Goal: Communication & Community: Share content

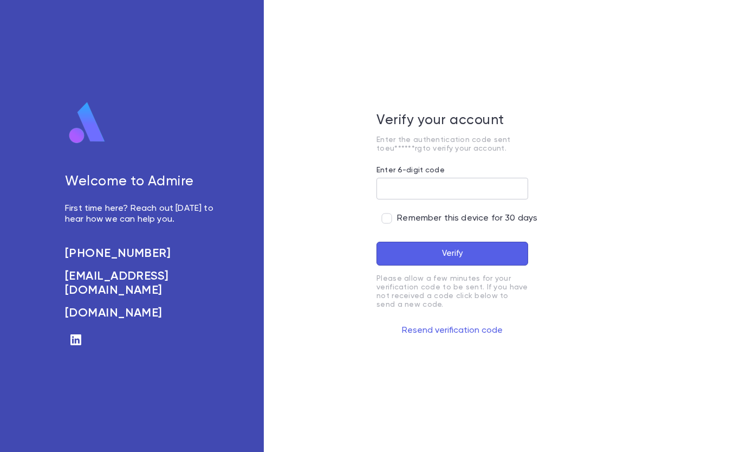
click at [458, 188] on input "Enter 6-digit code" at bounding box center [452, 188] width 152 height 21
type input "******"
click at [414, 248] on button "Verify" at bounding box center [452, 254] width 152 height 24
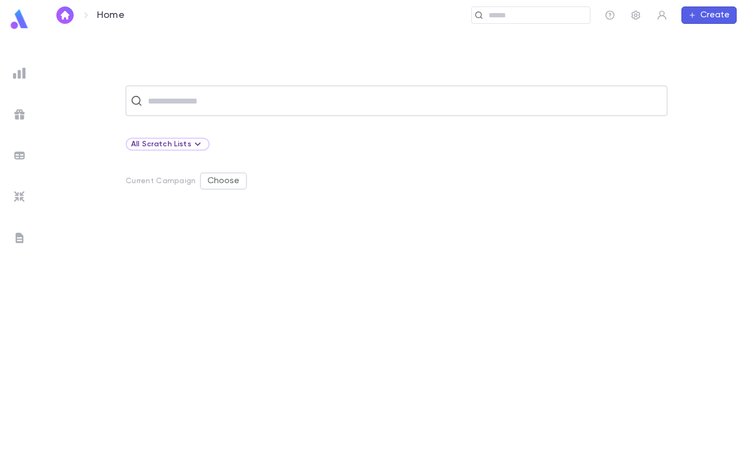
click at [307, 101] on input "text" at bounding box center [404, 100] width 518 height 21
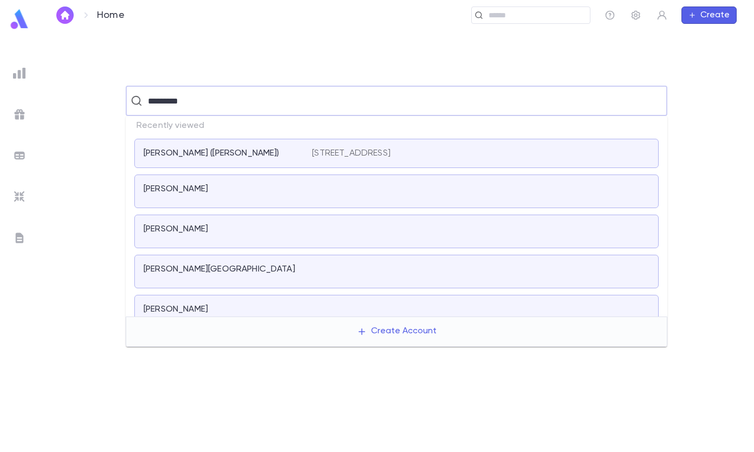
type input "*********"
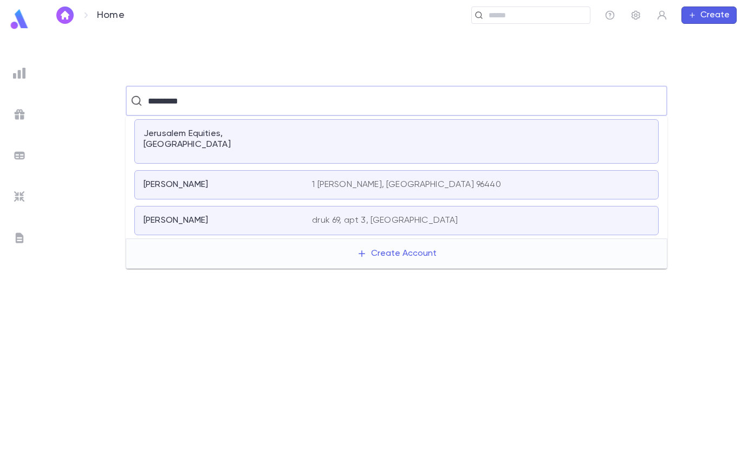
click at [294, 144] on div "Jerusalem Equities, [GEOGRAPHIC_DATA]" at bounding box center [396, 141] width 524 height 44
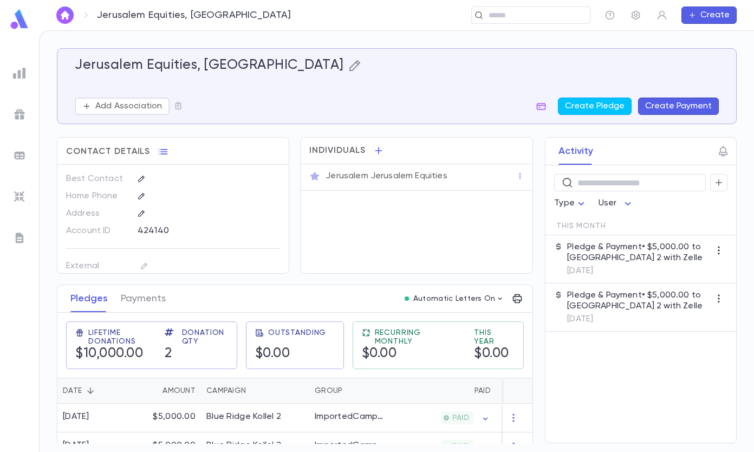
click at [348, 66] on icon "button" at bounding box center [354, 65] width 13 height 13
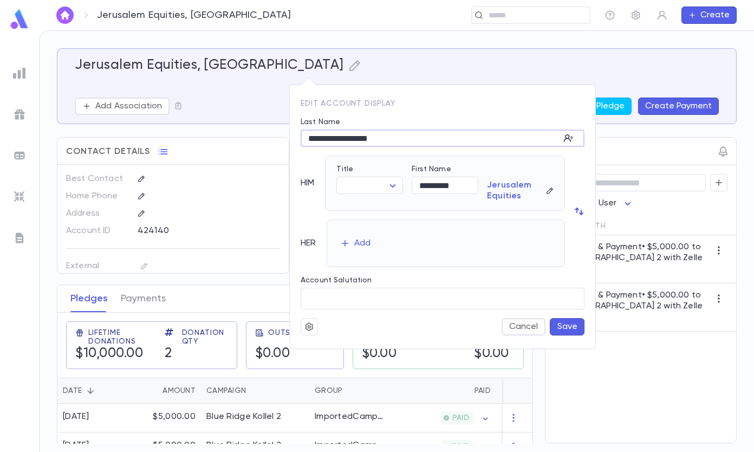
click at [380, 139] on input "**********" at bounding box center [430, 138] width 259 height 17
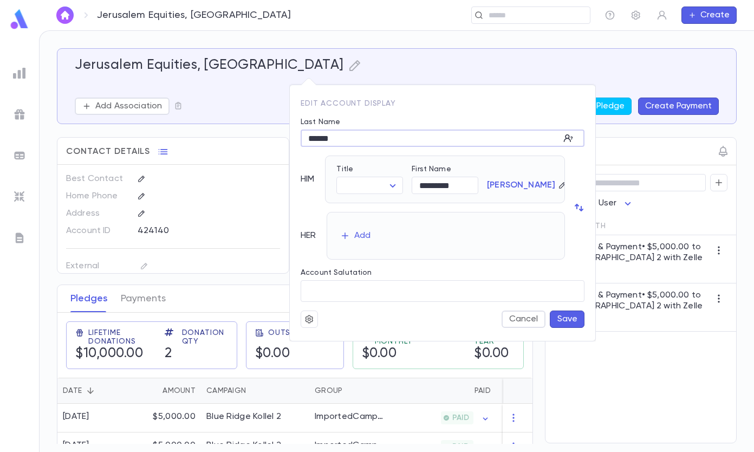
type input "******"
type input "***"
click at [577, 324] on button "Save" at bounding box center [567, 318] width 35 height 17
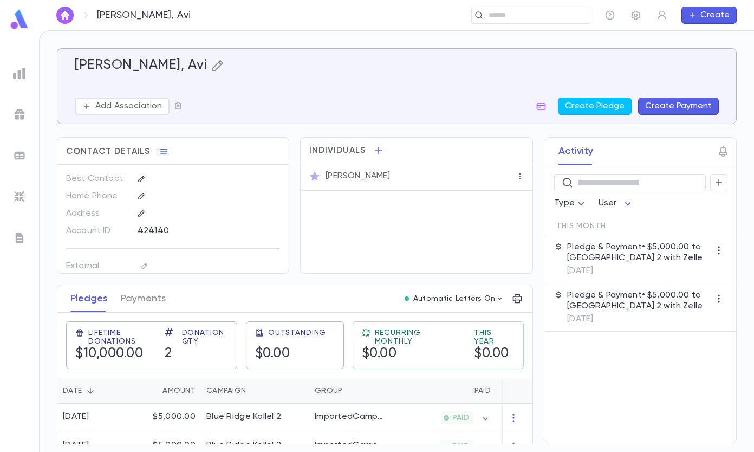
click at [211, 67] on icon "button" at bounding box center [217, 65] width 13 height 13
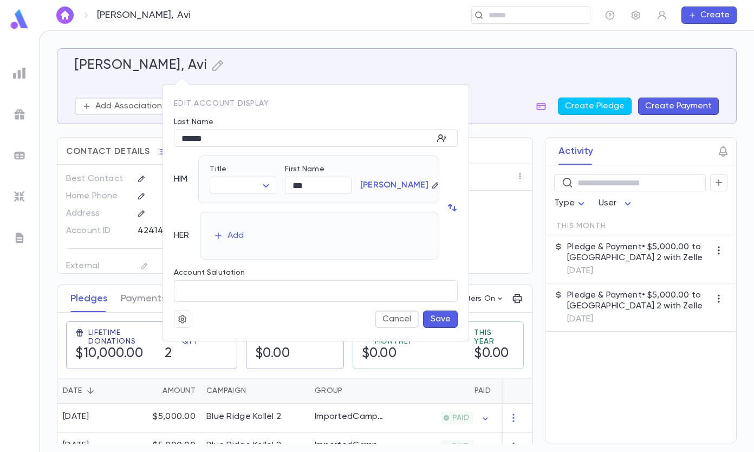
click at [128, 106] on div at bounding box center [377, 226] width 754 height 452
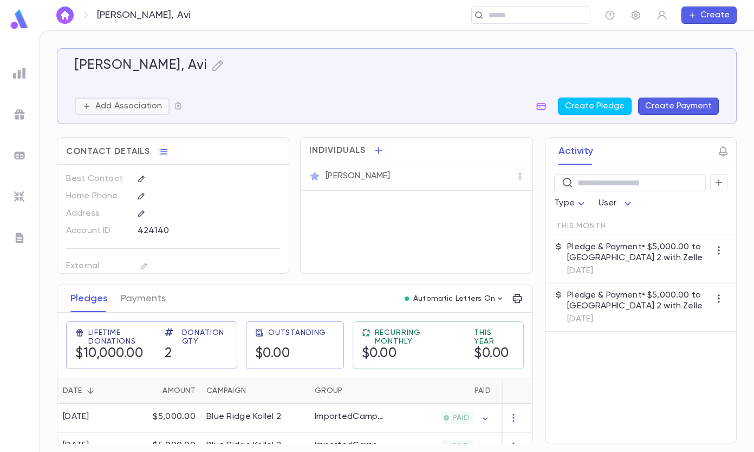
click at [125, 108] on p "Add Association" at bounding box center [128, 106] width 67 height 11
click at [257, 94] on div at bounding box center [377, 226] width 754 height 452
click at [175, 108] on icon "button" at bounding box center [178, 105] width 9 height 9
click at [253, 90] on div at bounding box center [377, 226] width 754 height 452
click at [351, 178] on p "[PERSON_NAME]" at bounding box center [358, 176] width 64 height 11
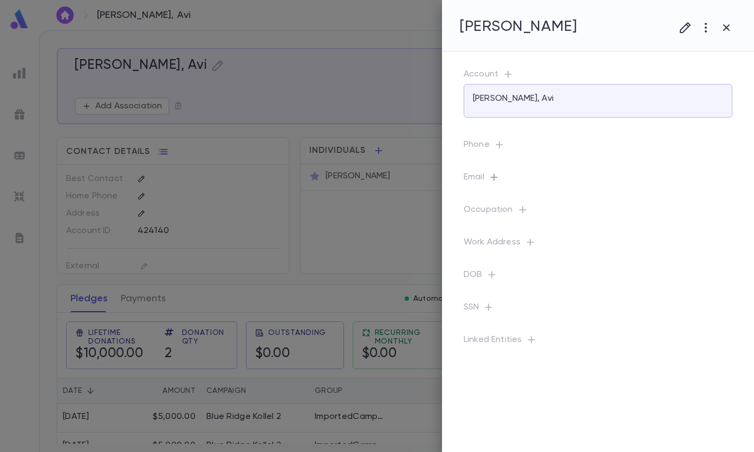
click at [493, 178] on icon "button" at bounding box center [494, 177] width 11 height 11
click at [568, 224] on input "text" at bounding box center [589, 223] width 171 height 17
type input "**********"
click at [665, 281] on button "Save" at bounding box center [659, 276] width 35 height 17
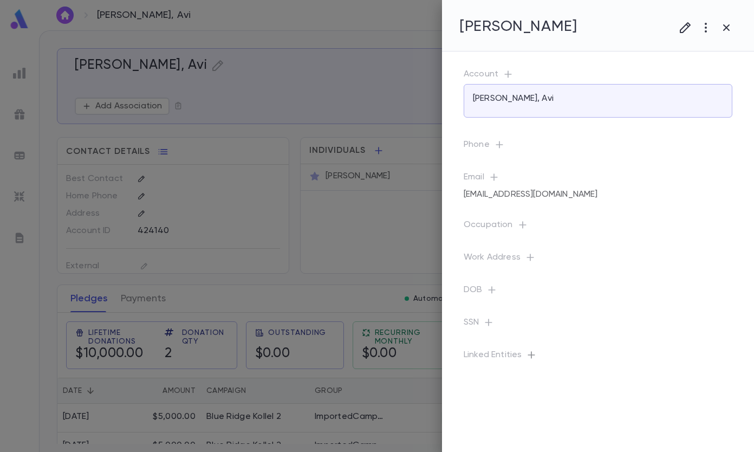
click at [526, 354] on icon "button" at bounding box center [531, 354] width 11 height 11
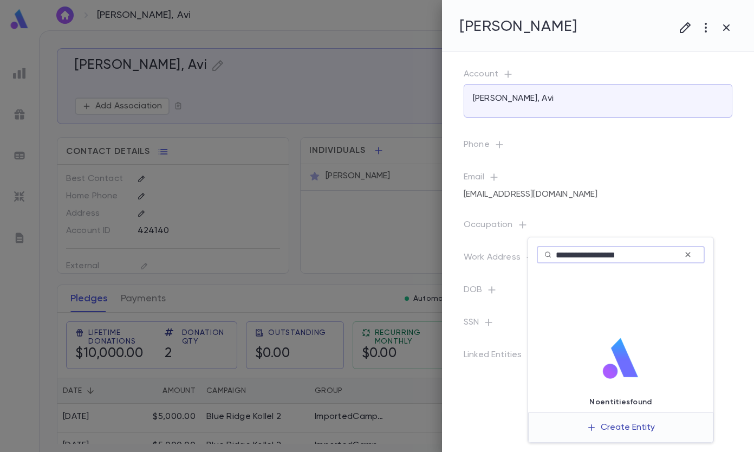
type input "**********"
click at [638, 430] on button "Create Entity" at bounding box center [621, 427] width 86 height 21
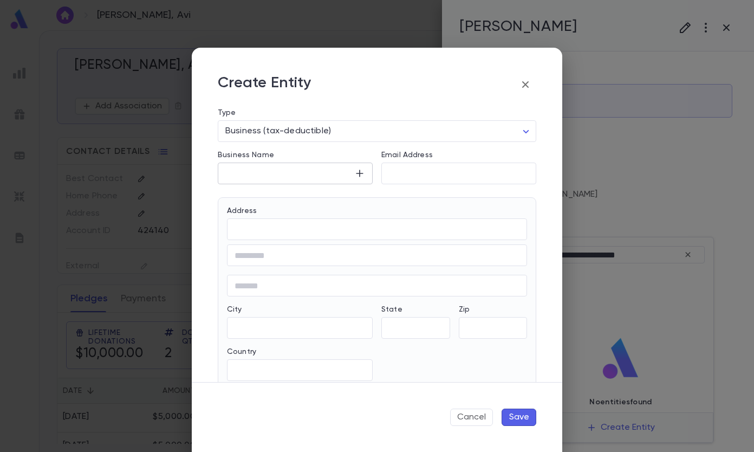
click at [256, 168] on input "Business Name" at bounding box center [286, 173] width 136 height 12
type input "**********"
click at [518, 420] on button "Save" at bounding box center [519, 416] width 35 height 17
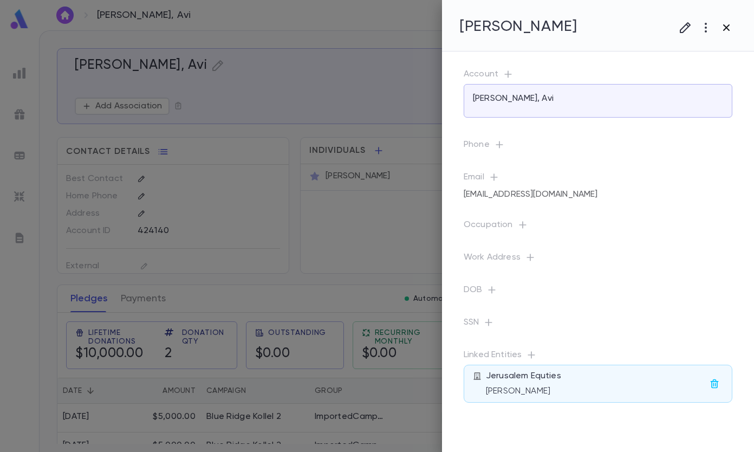
click at [731, 26] on icon "button" at bounding box center [726, 27] width 13 height 13
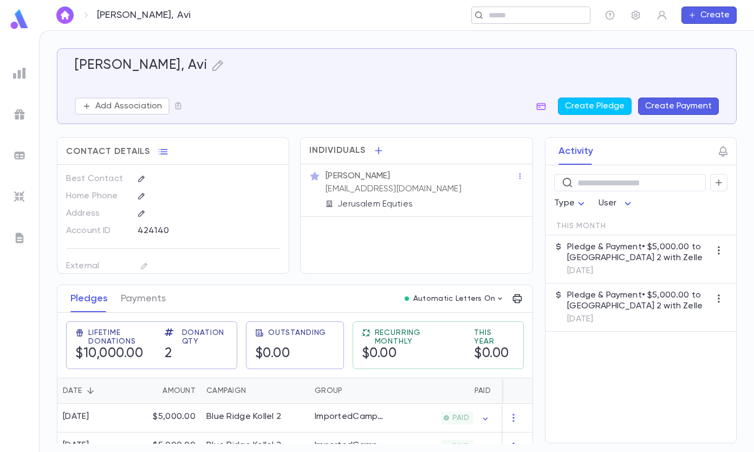
click at [500, 12] on input "text" at bounding box center [535, 15] width 100 height 10
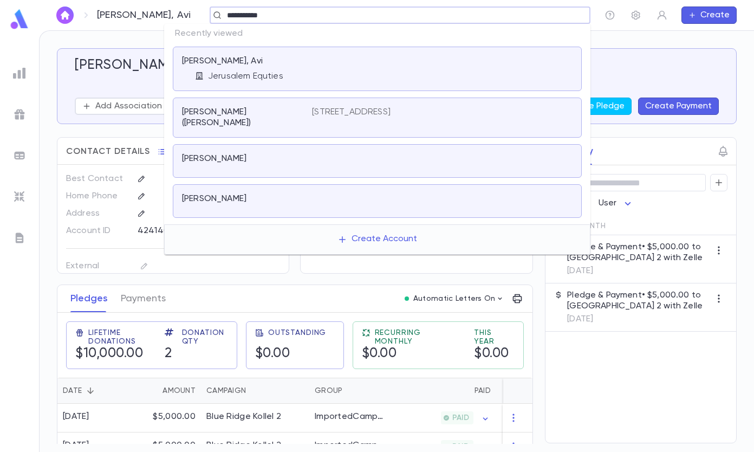
type input "**********"
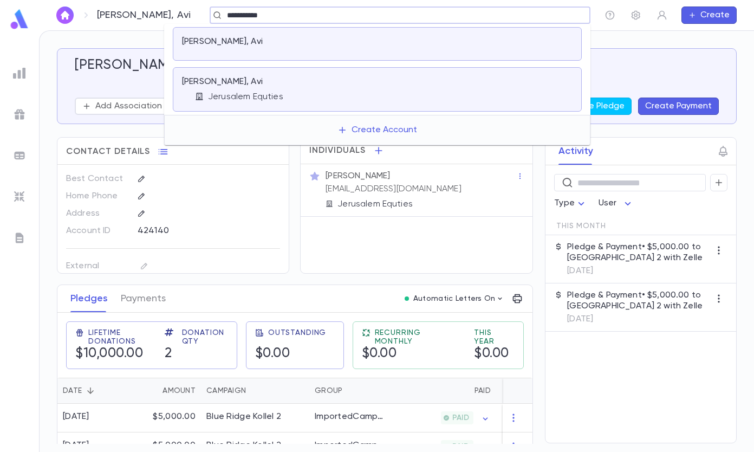
click at [474, 50] on div at bounding box center [442, 43] width 261 height 15
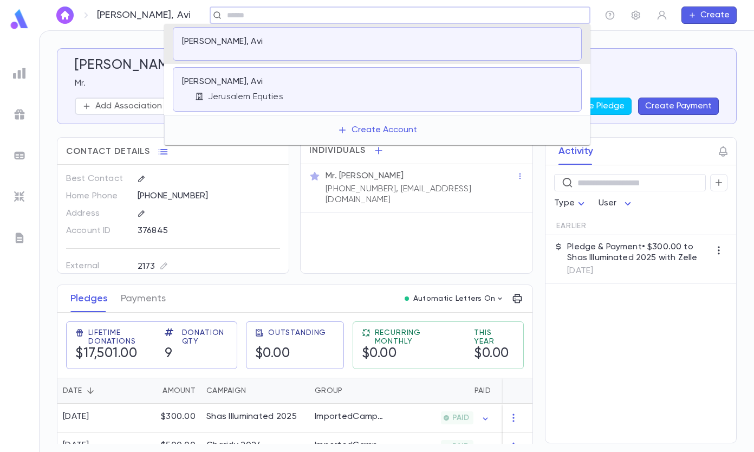
click at [224, 17] on input "text" at bounding box center [397, 15] width 346 height 10
click at [248, 101] on p "Jerusalem Equties" at bounding box center [245, 97] width 75 height 11
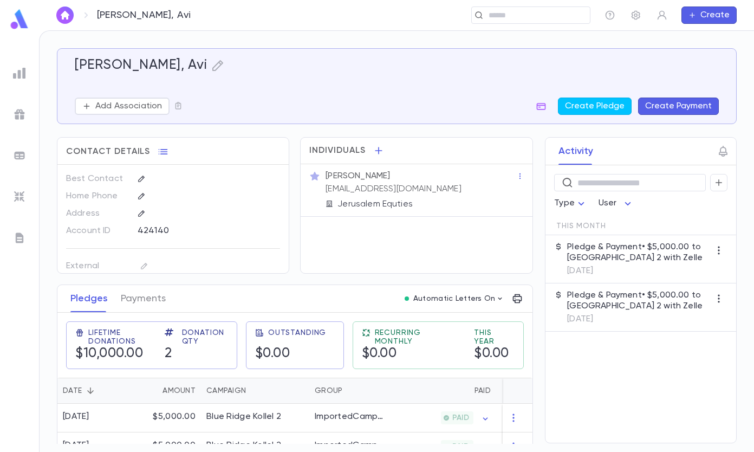
click at [625, 265] on p "[DATE]" at bounding box center [638, 270] width 143 height 11
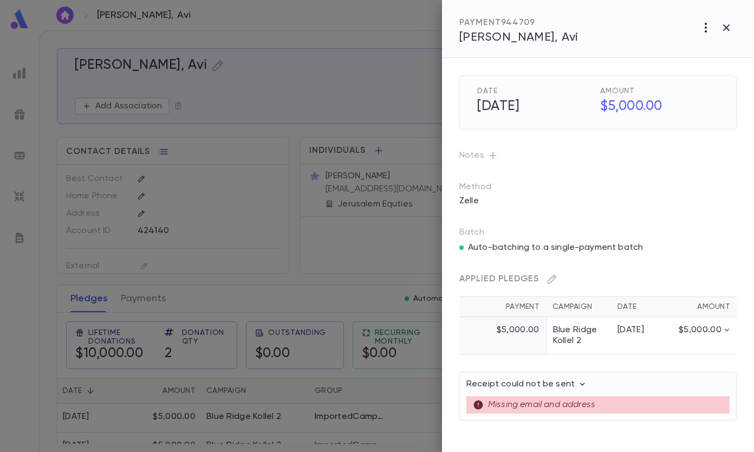
click at [710, 28] on icon "button" at bounding box center [705, 27] width 13 height 13
click at [701, 63] on li "Send Letter" at bounding box center [704, 68] width 87 height 19
click at [733, 67] on li "Email" at bounding box center [727, 69] width 38 height 19
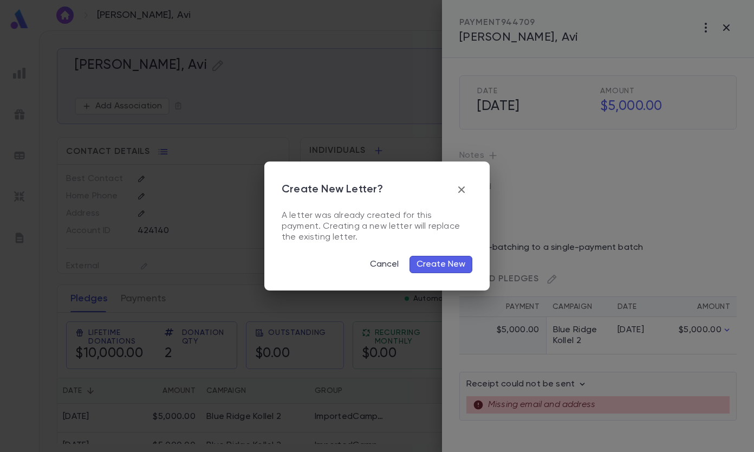
click at [429, 264] on button "Create New" at bounding box center [440, 264] width 63 height 17
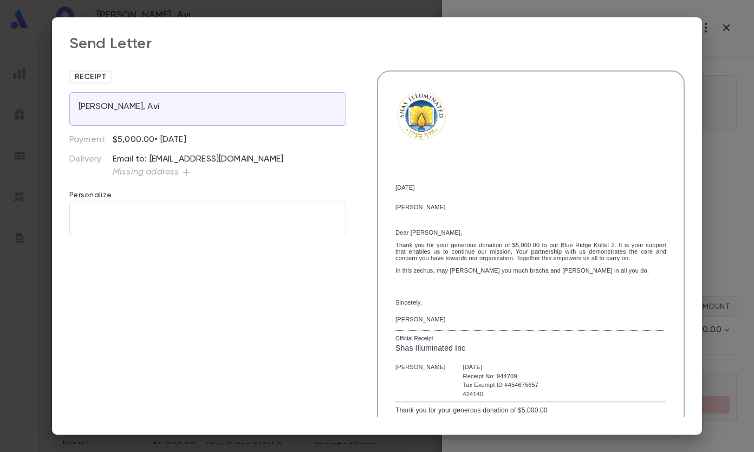
scroll to position [70, 0]
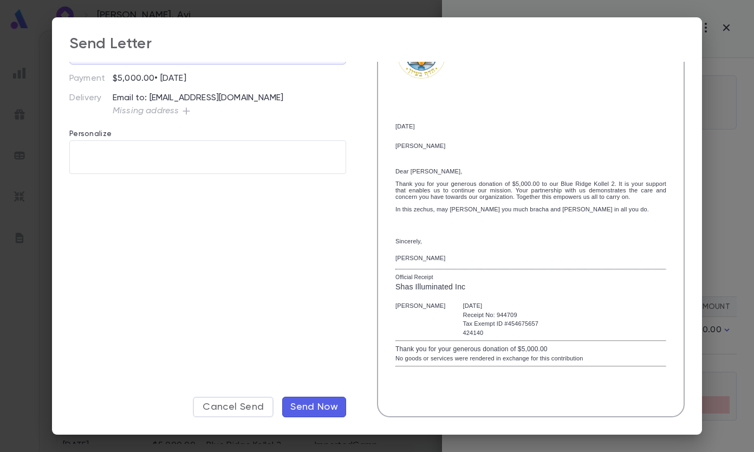
click at [292, 404] on span "Send Now" at bounding box center [314, 407] width 48 height 12
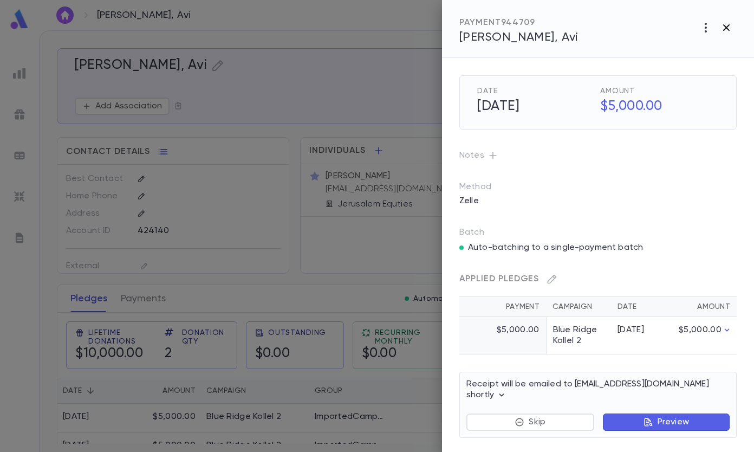
click at [726, 25] on icon "button" at bounding box center [726, 27] width 13 height 13
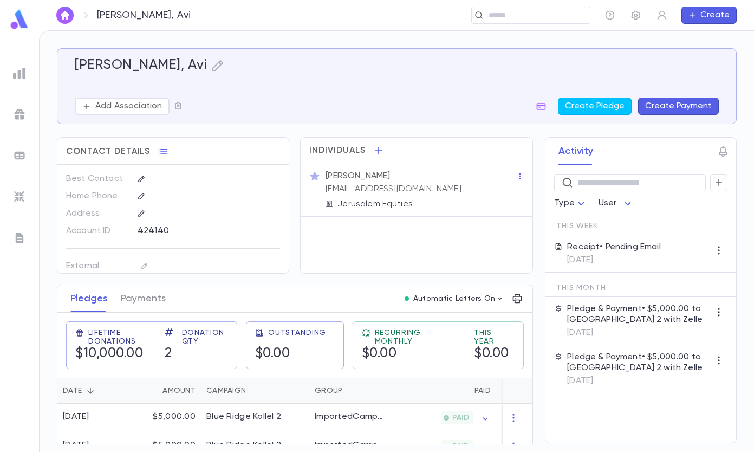
click at [590, 362] on p "Pledge & Payment • $5,000.00 to [GEOGRAPHIC_DATA] 2 with Zelle" at bounding box center [638, 363] width 143 height 22
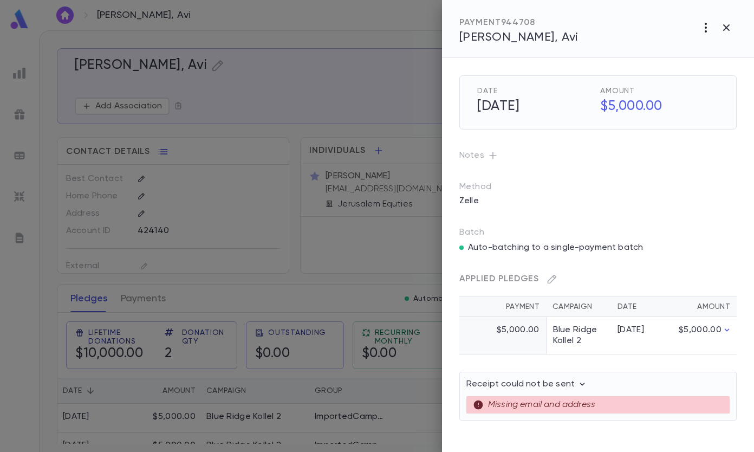
click at [706, 25] on icon "button" at bounding box center [705, 27] width 13 height 13
click at [688, 68] on p "Send Letter" at bounding box center [693, 68] width 49 height 11
click at [727, 68] on li "Email" at bounding box center [727, 69] width 38 height 19
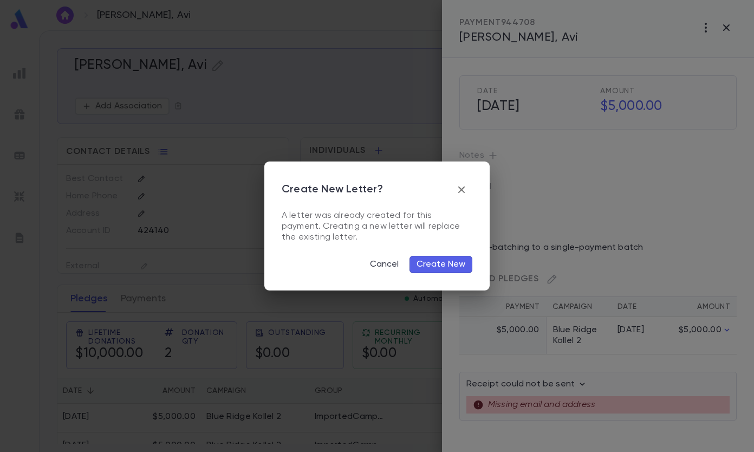
click at [433, 263] on button "Create New" at bounding box center [440, 264] width 63 height 17
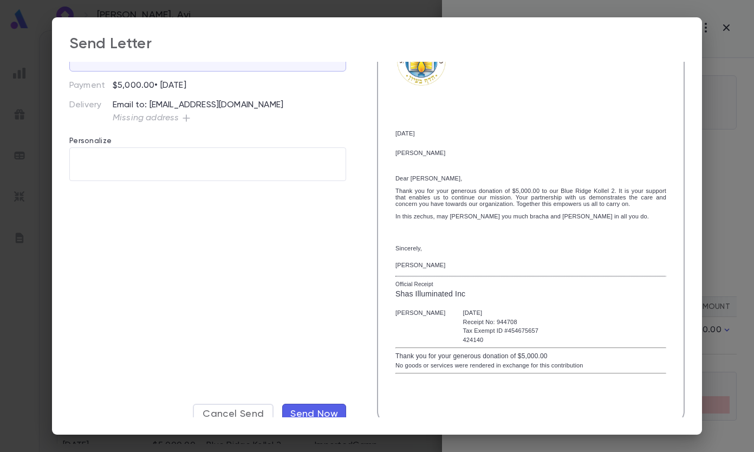
scroll to position [70, 0]
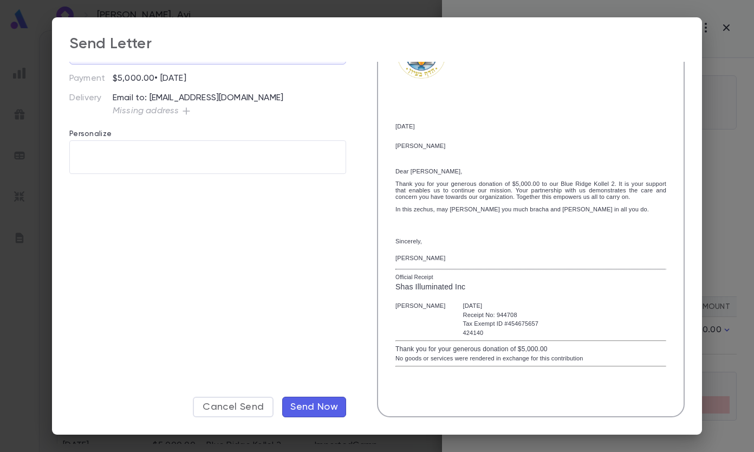
click at [319, 406] on span "Send Now" at bounding box center [314, 407] width 48 height 12
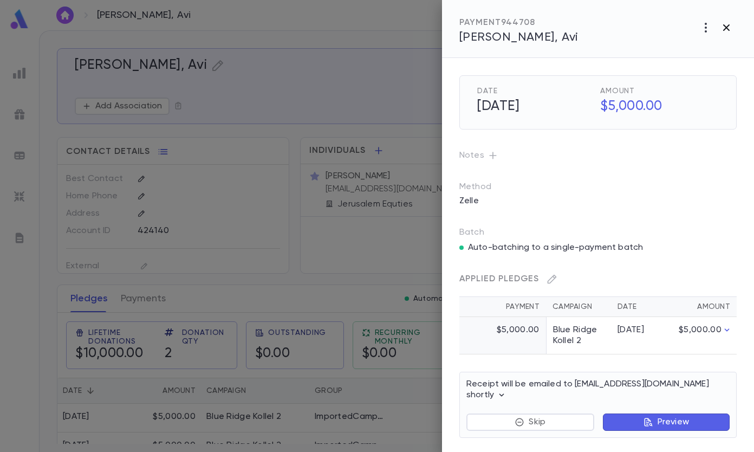
click at [728, 25] on icon "button" at bounding box center [726, 27] width 13 height 13
